Goal: Transaction & Acquisition: Purchase product/service

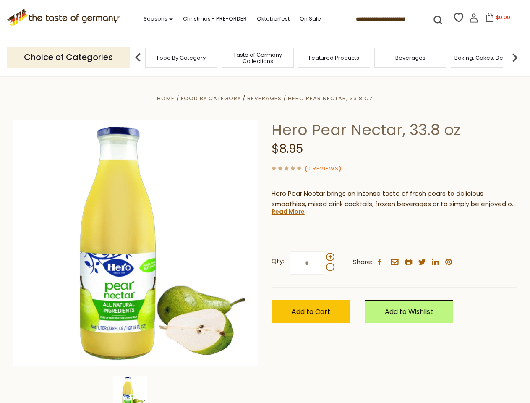
click at [265, 201] on div "Home Food By Category [GEOGRAPHIC_DATA] Hero Pear Nectar, 33.8 oz Hero Pear Nec…" at bounding box center [265, 254] width 516 height 323
click at [155, 19] on link "Seasons dropdown_arrow" at bounding box center [157, 18] width 29 height 9
click at [389, 19] on input at bounding box center [388, 19] width 71 height 12
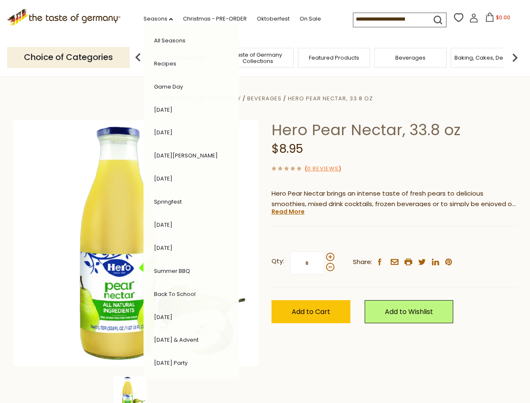
click at [496, 20] on span "$0.00" at bounding box center [503, 17] width 14 height 7
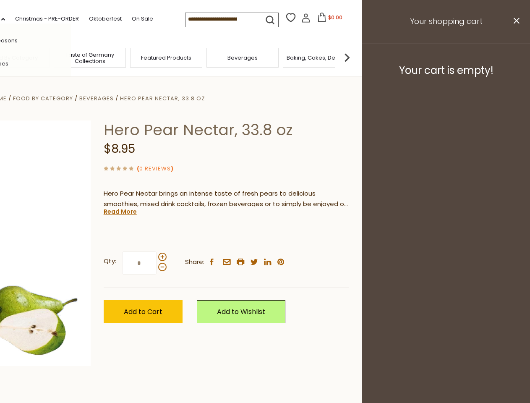
click at [71, 57] on div "All Seasons Recipes Game Day [DATE] [DATE] [DATE][PERSON_NAME] [DATE] Springfes…" at bounding box center [23, 201] width 95 height 356
click at [515, 57] on footer "Your cart is empty!" at bounding box center [446, 70] width 168 height 54
click at [265, 240] on div "Qty: * Share: facebook email printer twitter linkedin pinterest" at bounding box center [226, 263] width 245 height 49
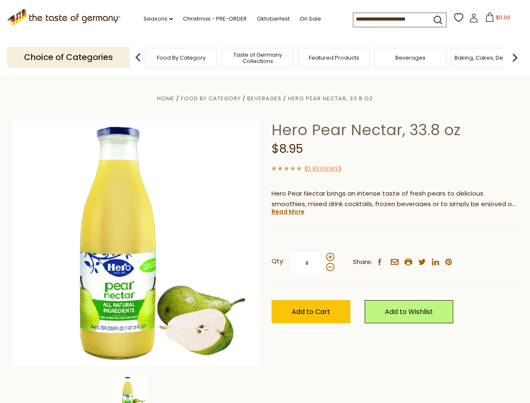
click at [136, 389] on div "Home Food By Category [GEOGRAPHIC_DATA] Hero Pear Nectar, 33.8 oz Hero Pear Nec…" at bounding box center [265, 254] width 516 height 323
click at [136, 389] on img at bounding box center [130, 393] width 34 height 34
click at [287, 211] on link "Read More" at bounding box center [287, 211] width 33 height 8
